Goal: Ask a question

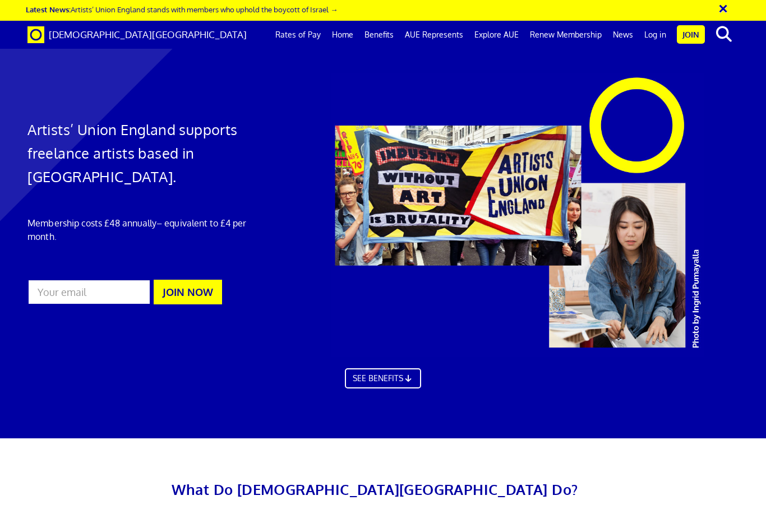
click at [388, 42] on link "Benefits" at bounding box center [379, 35] width 40 height 28
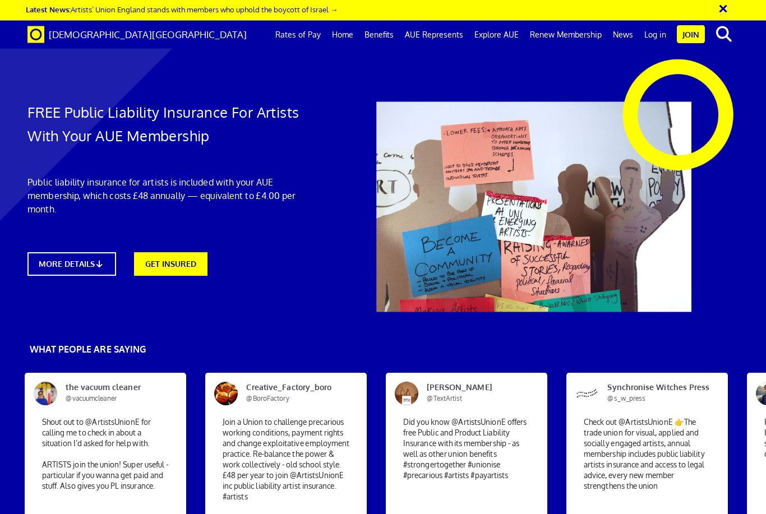
scroll to position [15, 0]
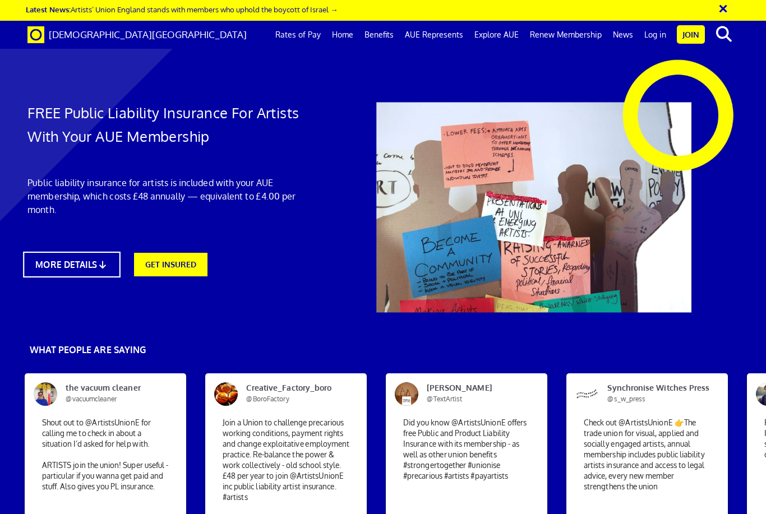
click at [99, 260] on icon at bounding box center [102, 264] width 11 height 8
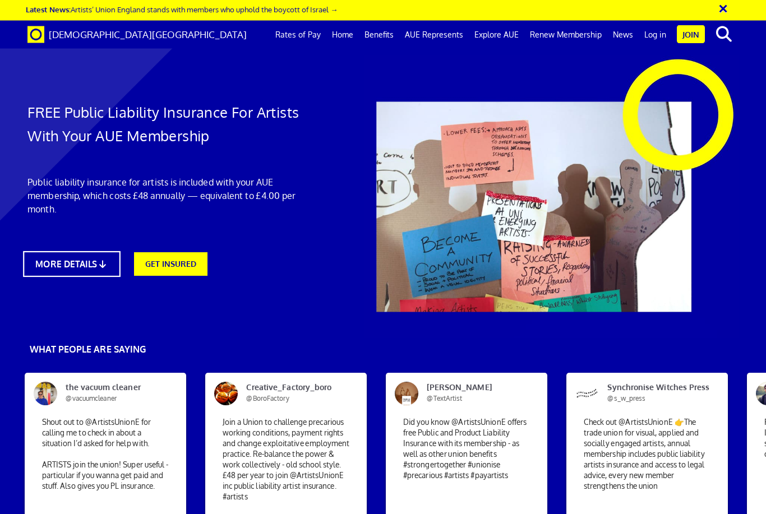
scroll to position [480, 0]
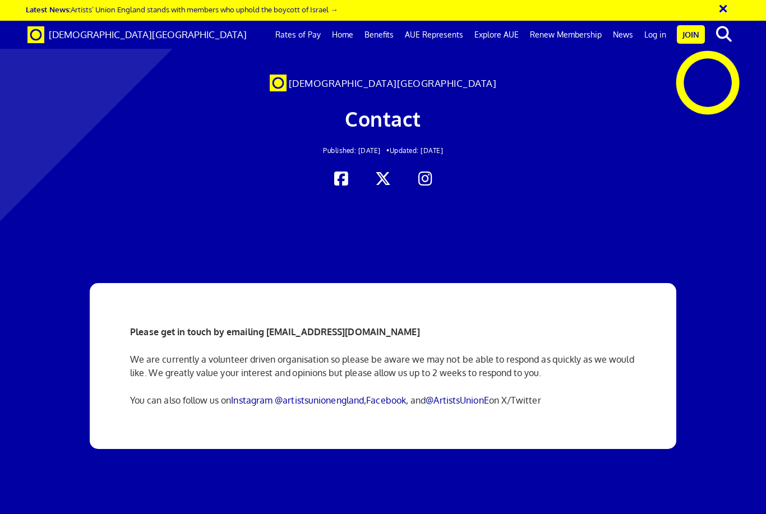
scroll to position [0, 4]
